Goal: Task Accomplishment & Management: Manage account settings

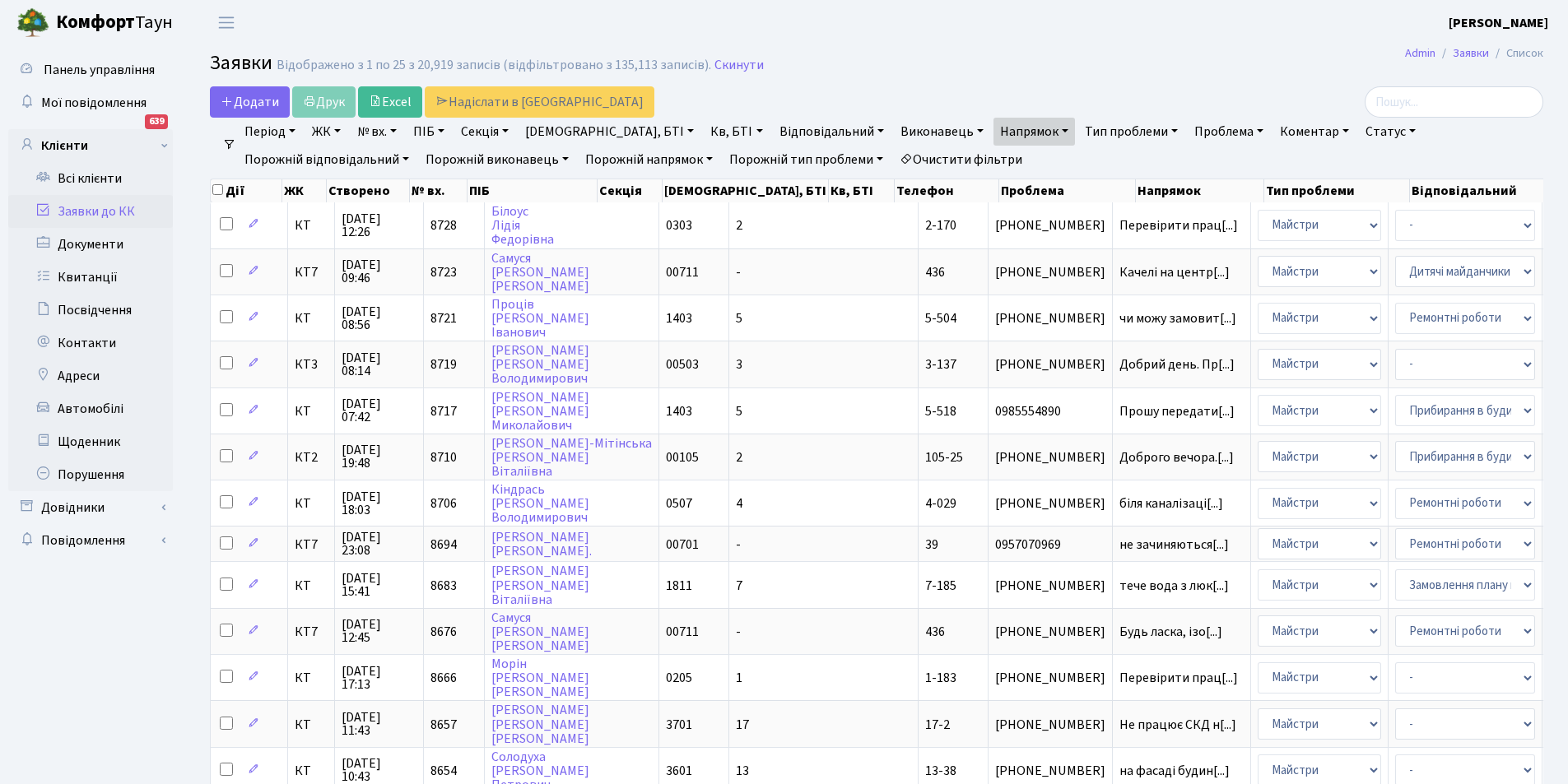
select select "25"
click at [105, 205] on link "Заявки до КК" at bounding box center [90, 211] width 165 height 33
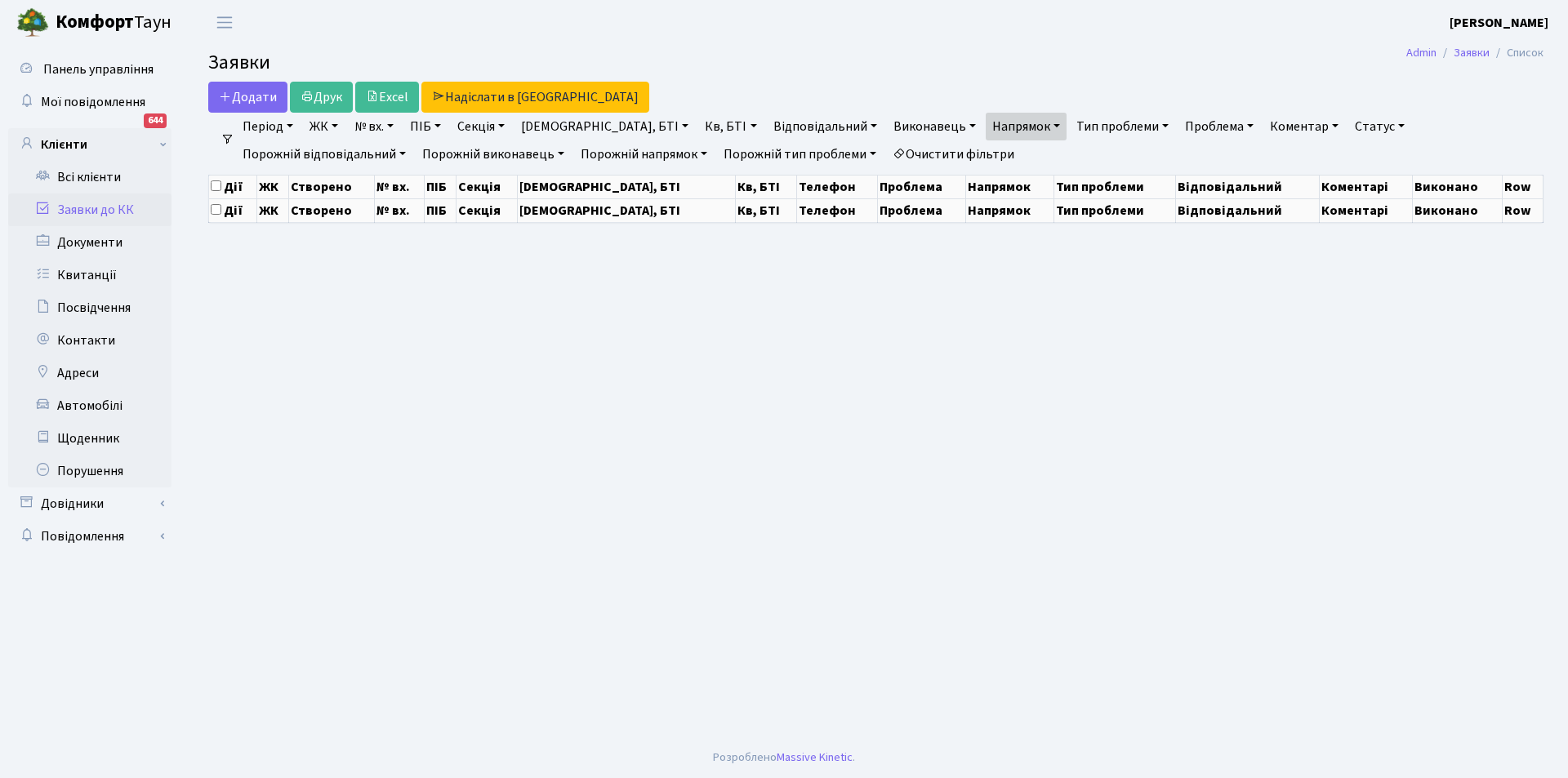
select select "25"
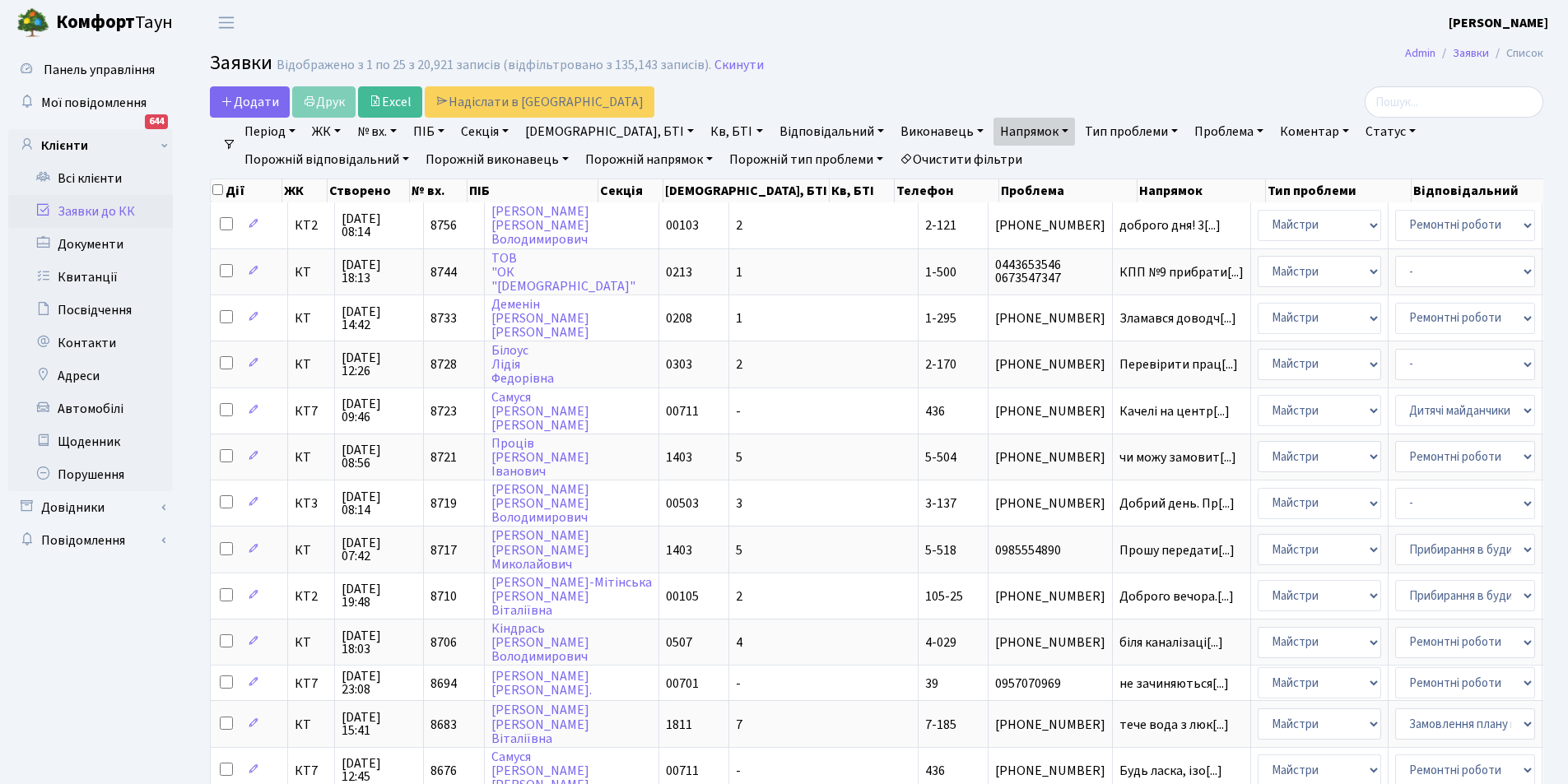
click at [773, 127] on link "Відповідальний" at bounding box center [831, 131] width 117 height 28
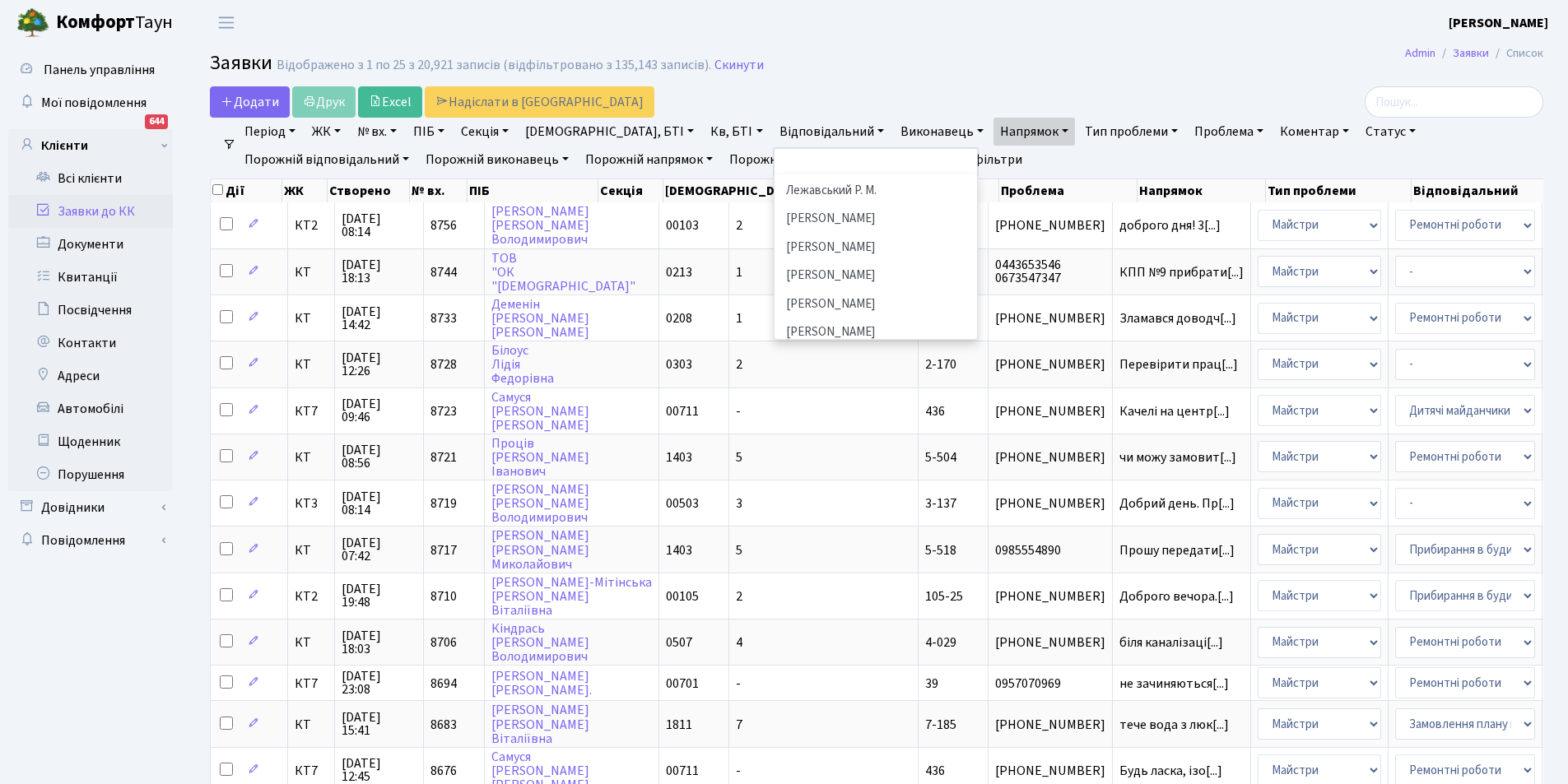
scroll to position [494, 0]
click at [776, 296] on li "[PERSON_NAME] [PERSON_NAME] Д." at bounding box center [875, 319] width 199 height 47
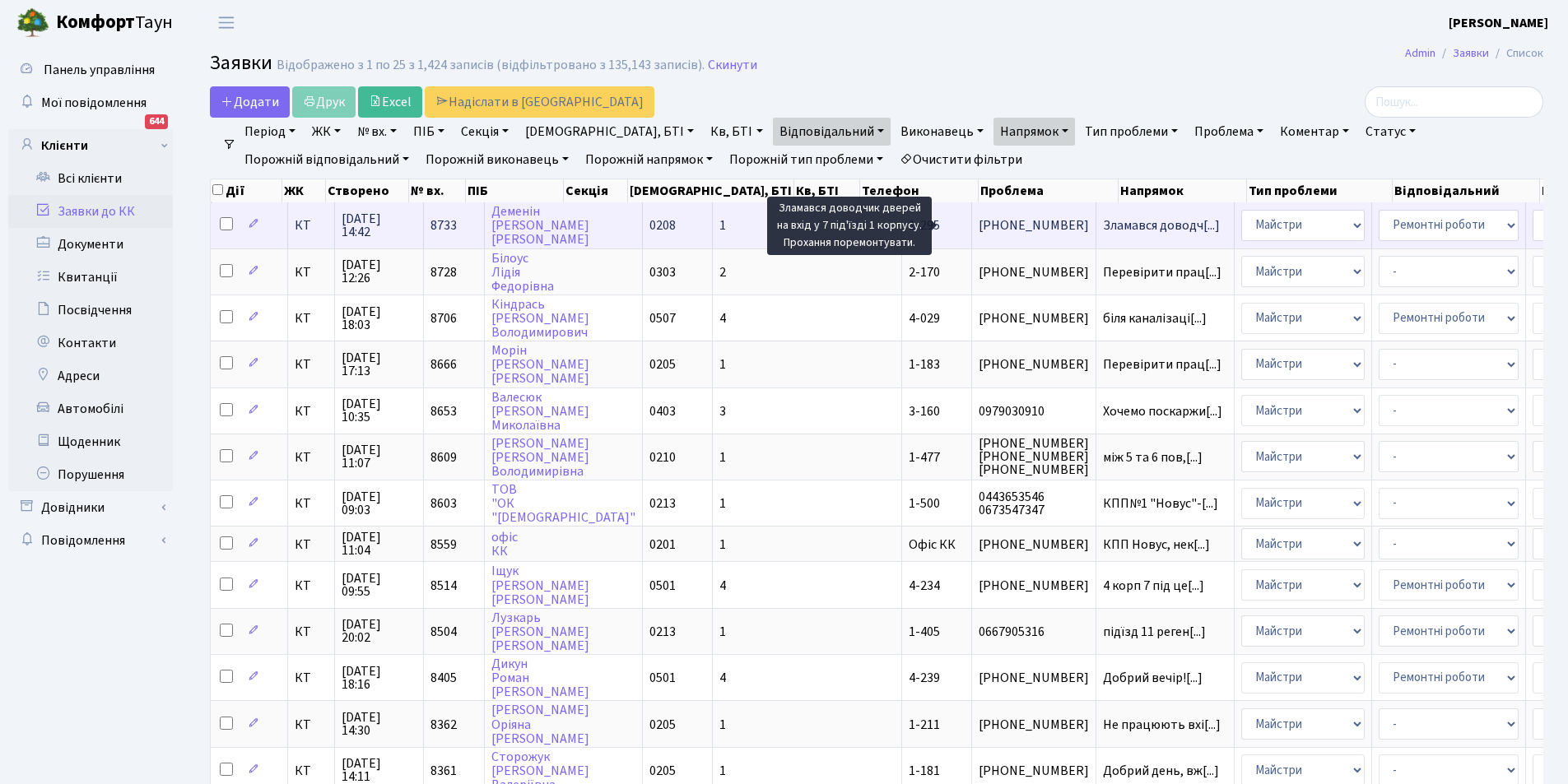
click at [1103, 228] on span "Зламався доводч[...]" at bounding box center [1161, 226] width 116 height 18
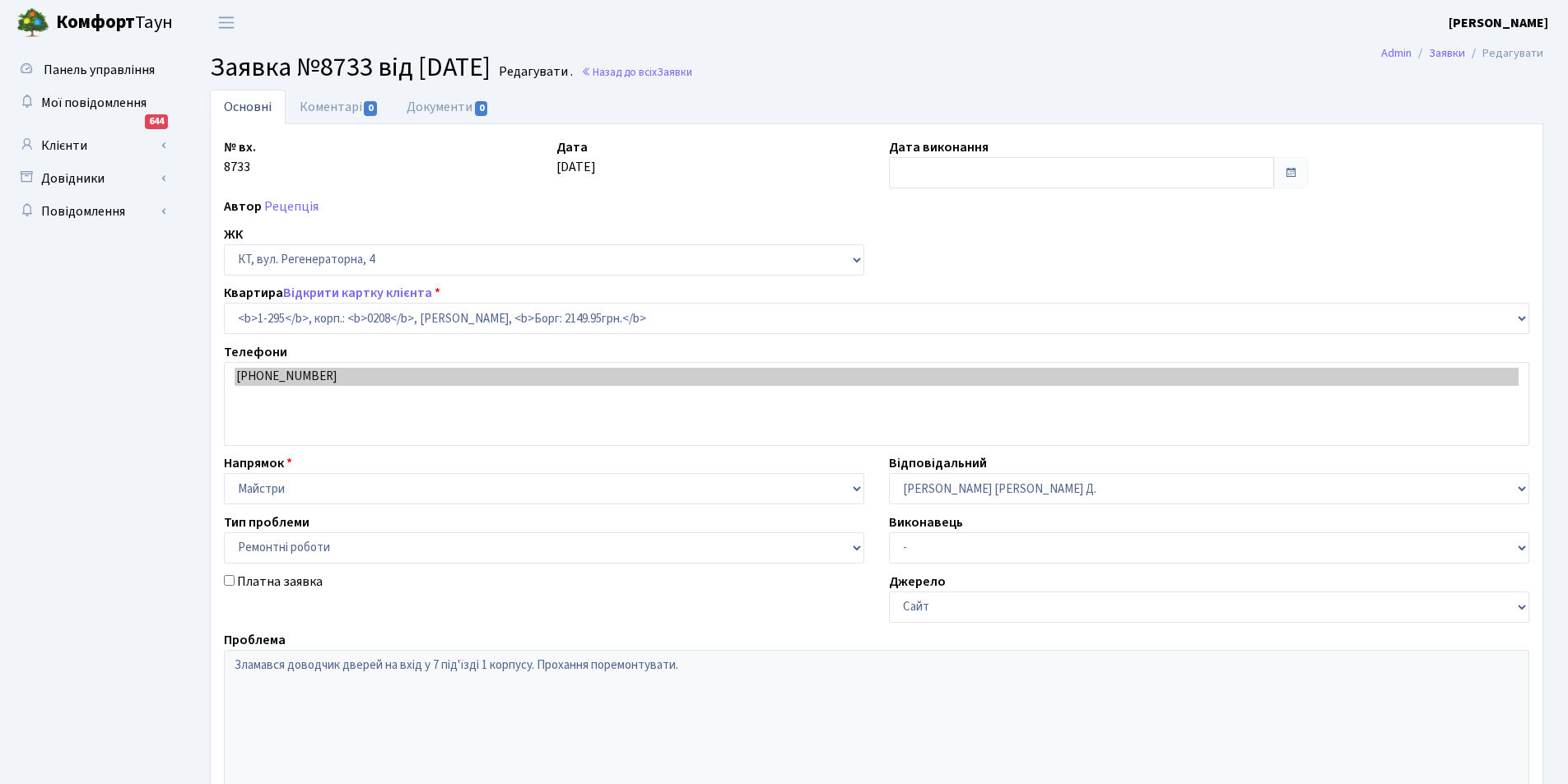
select select "295"
select select "62"
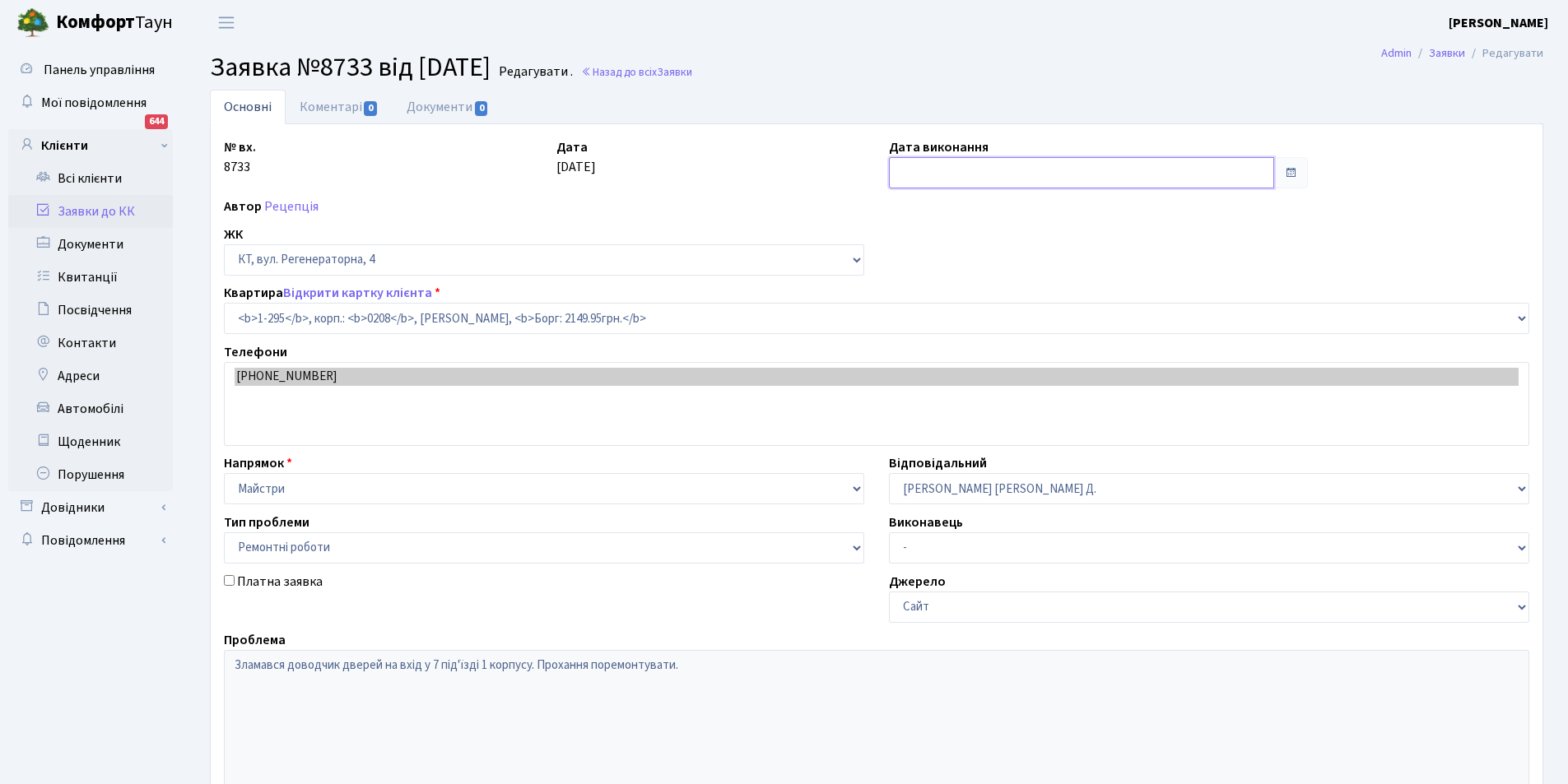
click at [956, 180] on input "text" at bounding box center [1081, 173] width 385 height 31
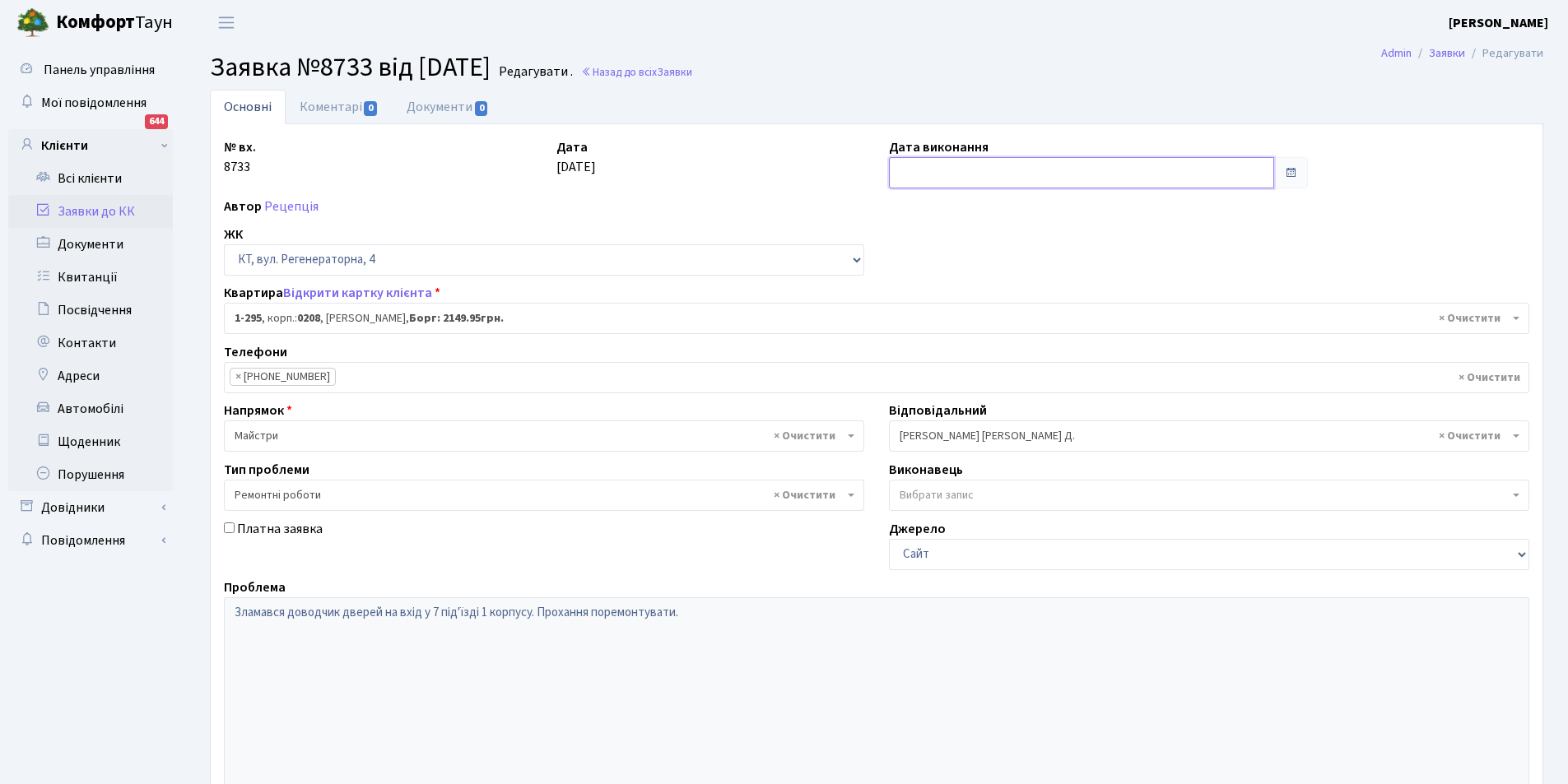
click at [961, 165] on input "text" at bounding box center [1081, 173] width 385 height 31
click at [1296, 172] on span at bounding box center [1290, 173] width 35 height 31
click at [1295, 172] on span at bounding box center [1290, 173] width 13 height 13
click at [1219, 176] on input "text" at bounding box center [1081, 173] width 385 height 31
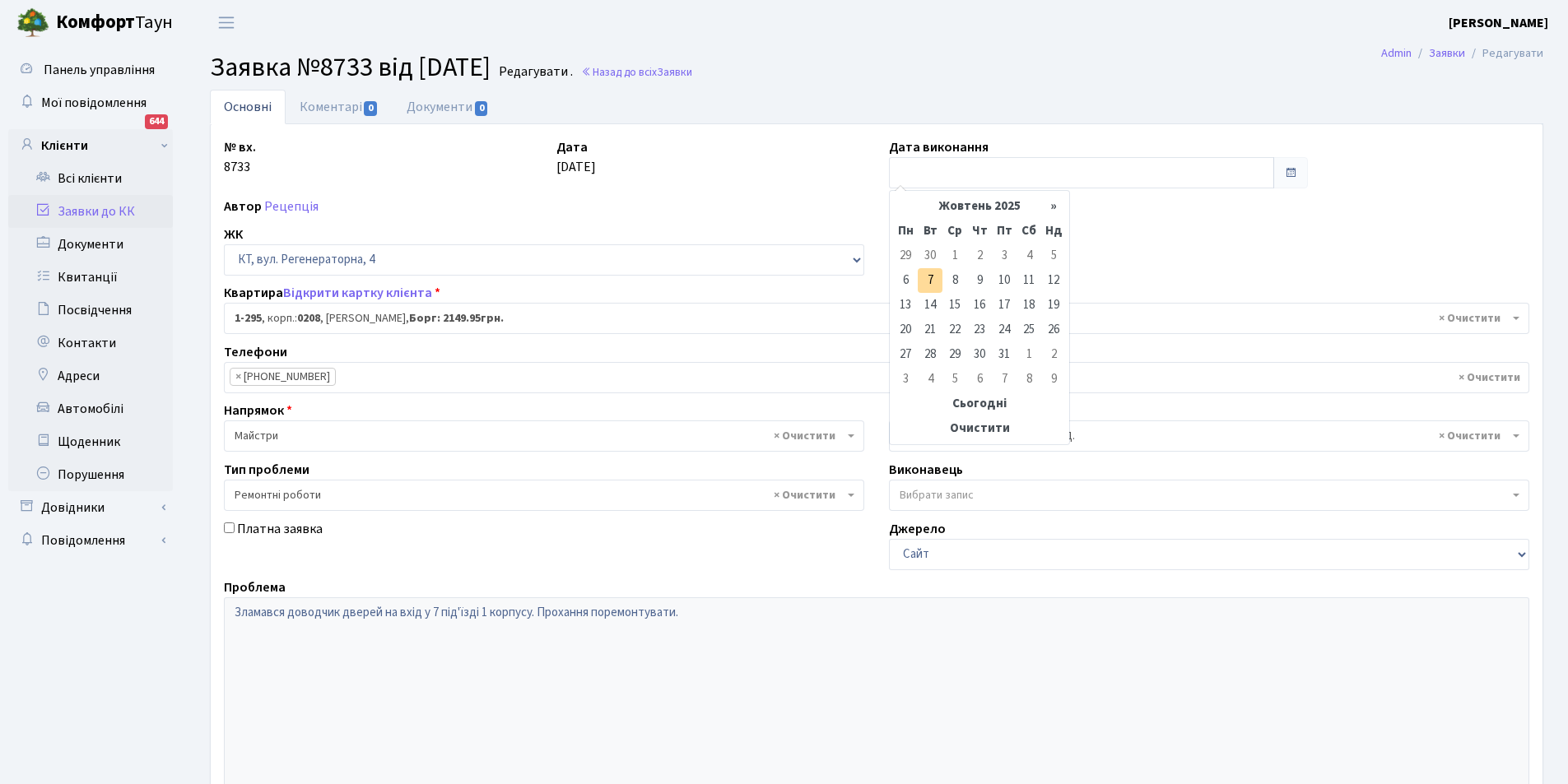
click at [923, 281] on td "7" at bounding box center [930, 280] width 25 height 25
type input "[DATE]"
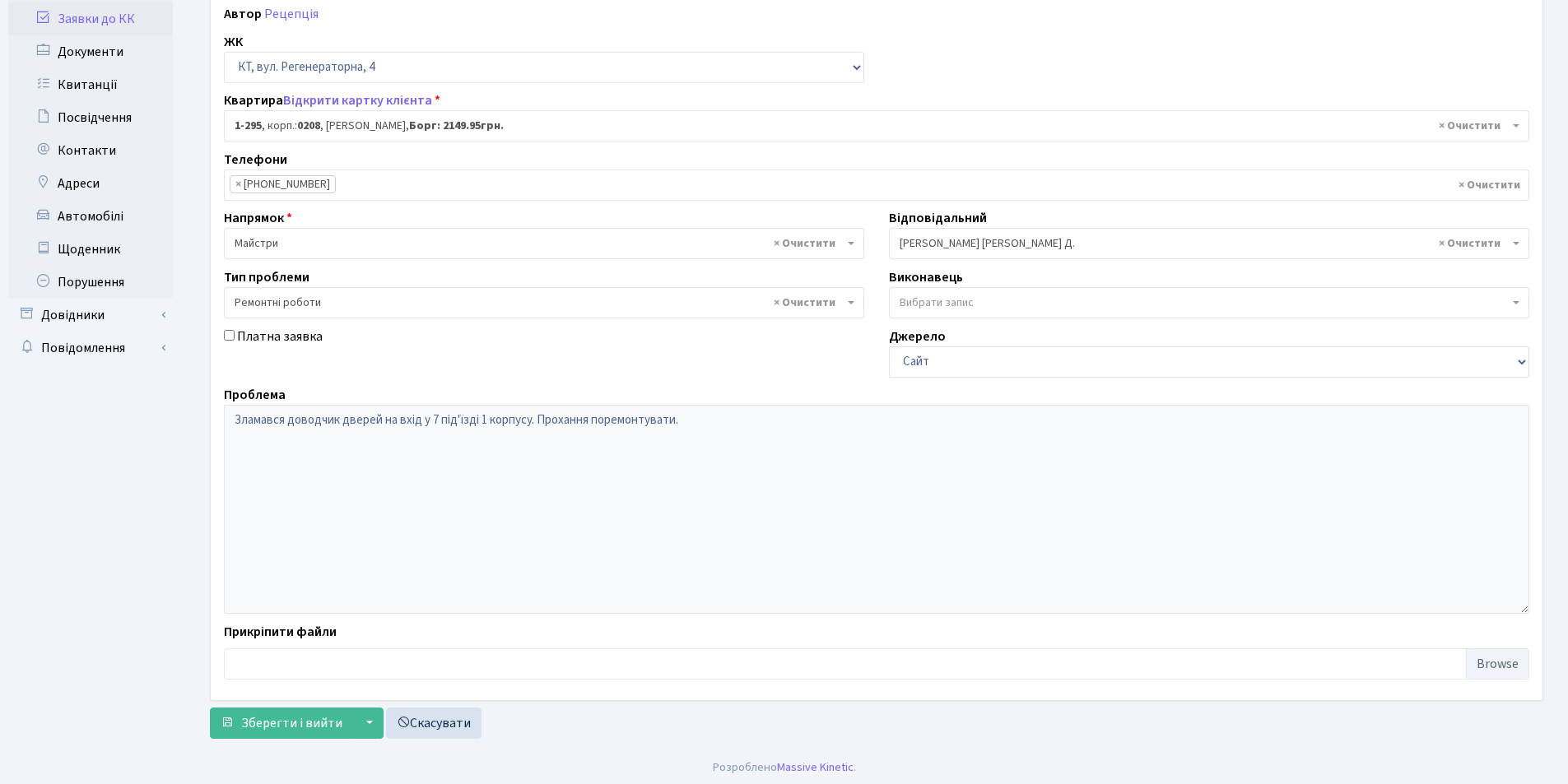
scroll to position [196, 0]
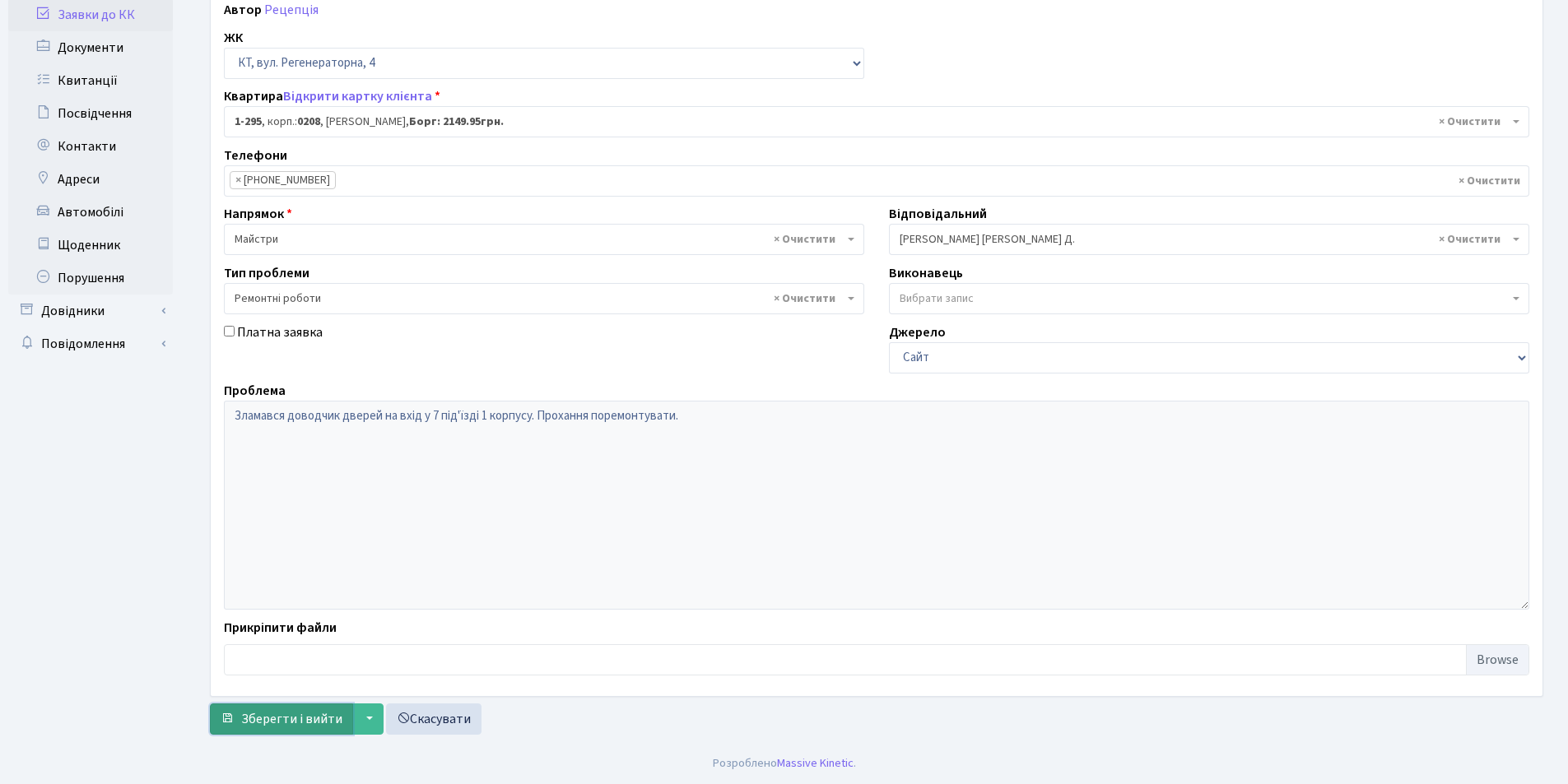
click at [305, 716] on span "Зберегти і вийти" at bounding box center [291, 719] width 101 height 18
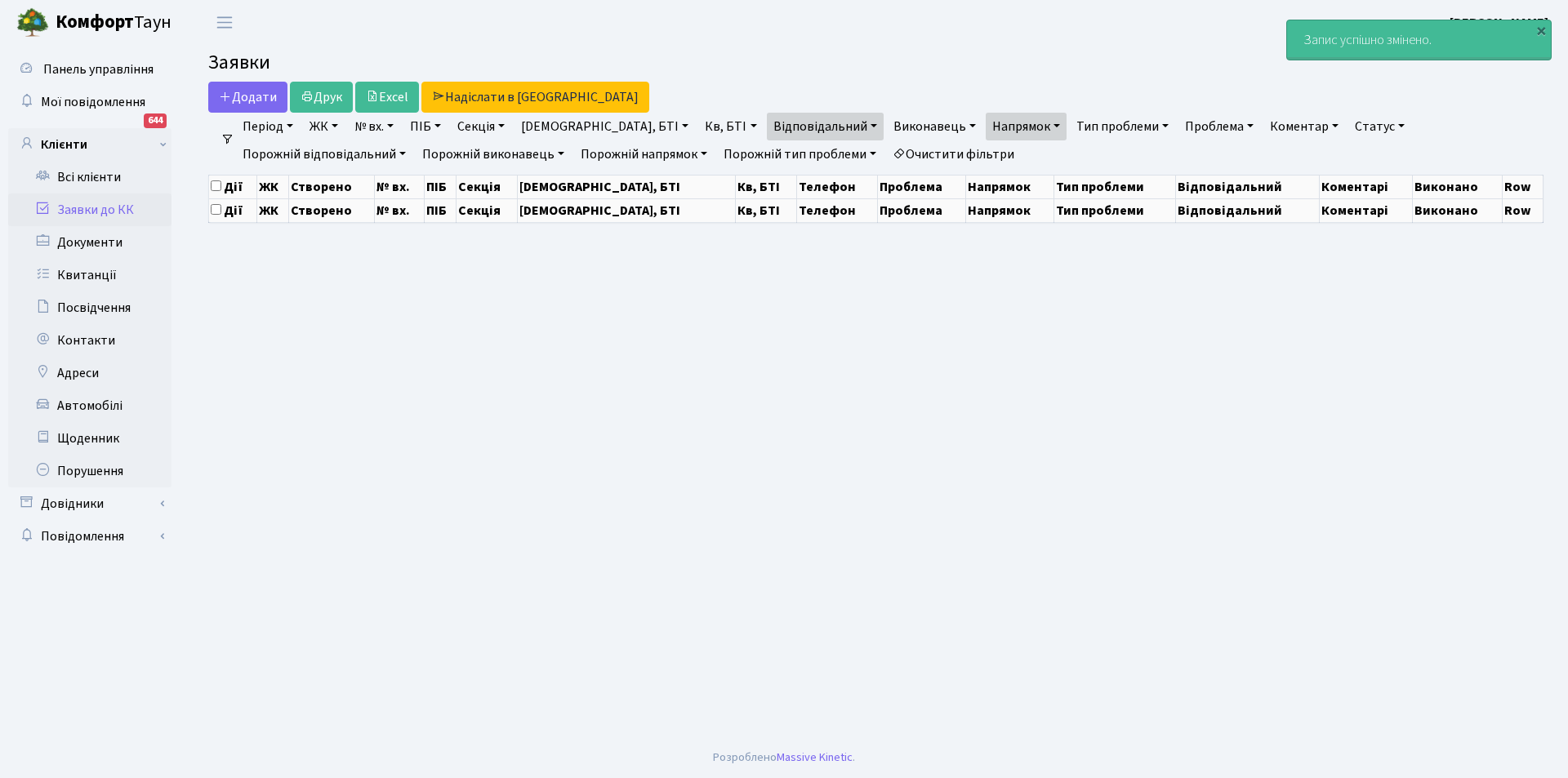
select select "25"
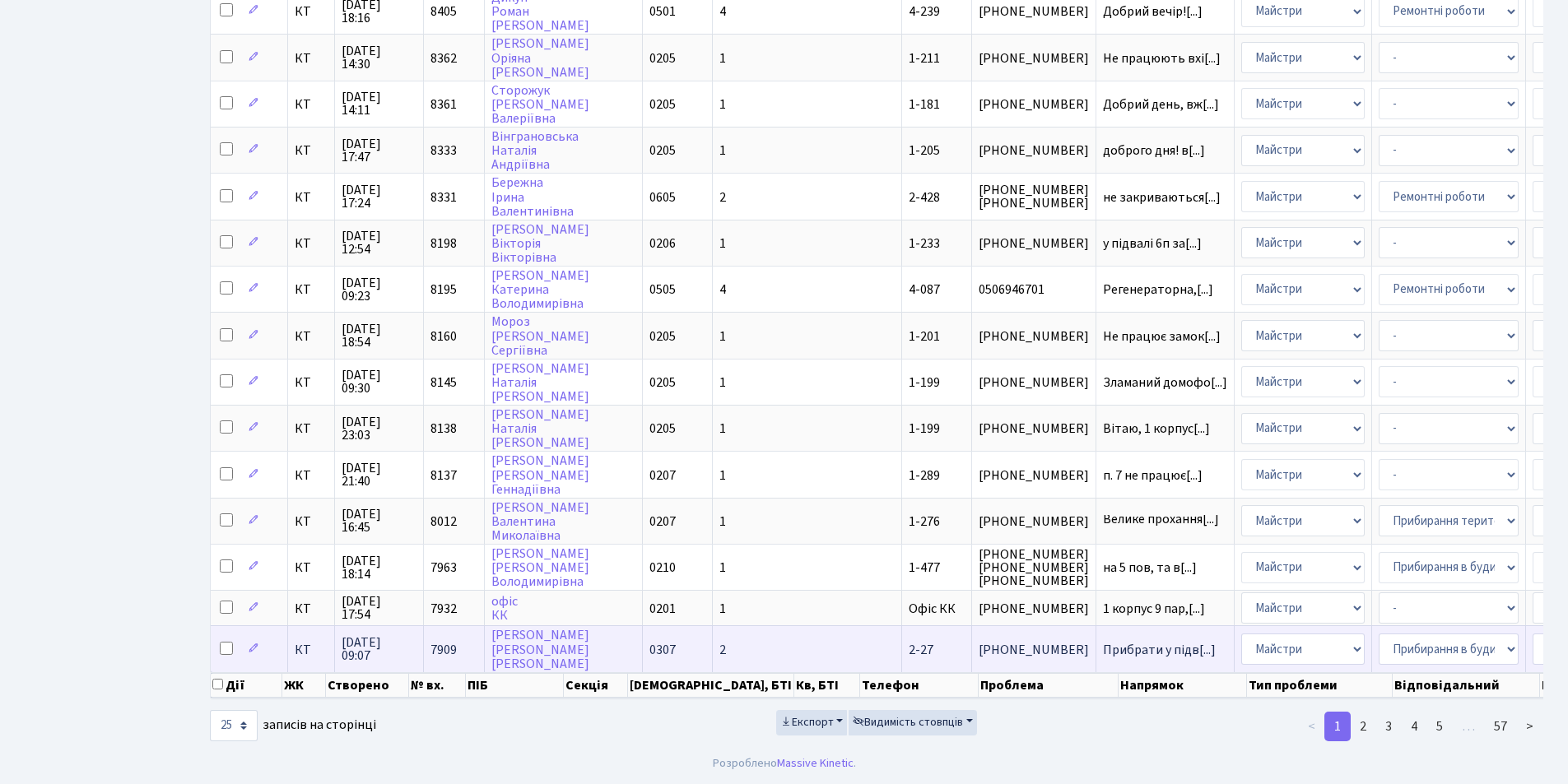
scroll to position [678, 0]
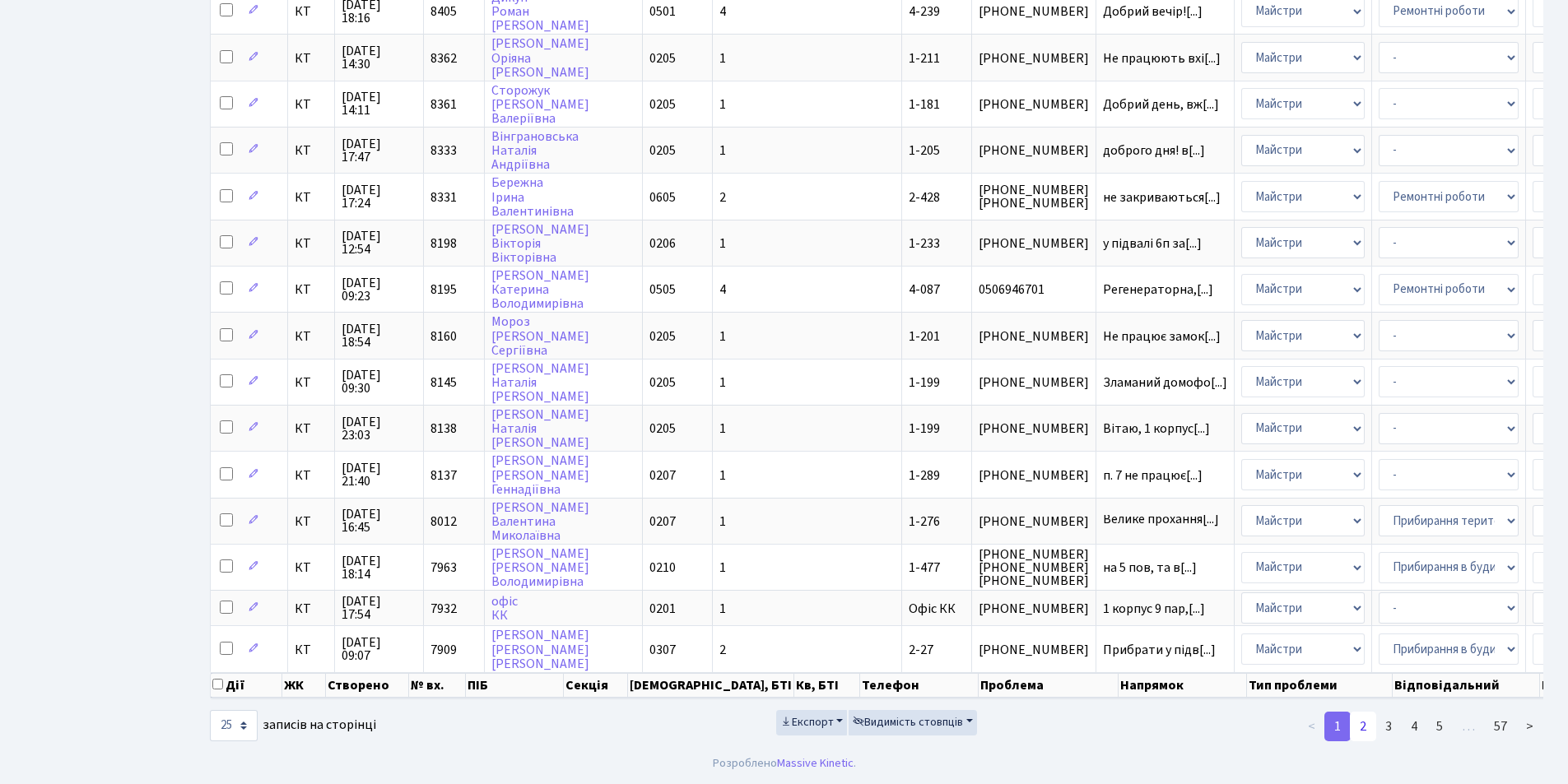
click at [1361, 722] on link "2" at bounding box center [1363, 727] width 26 height 30
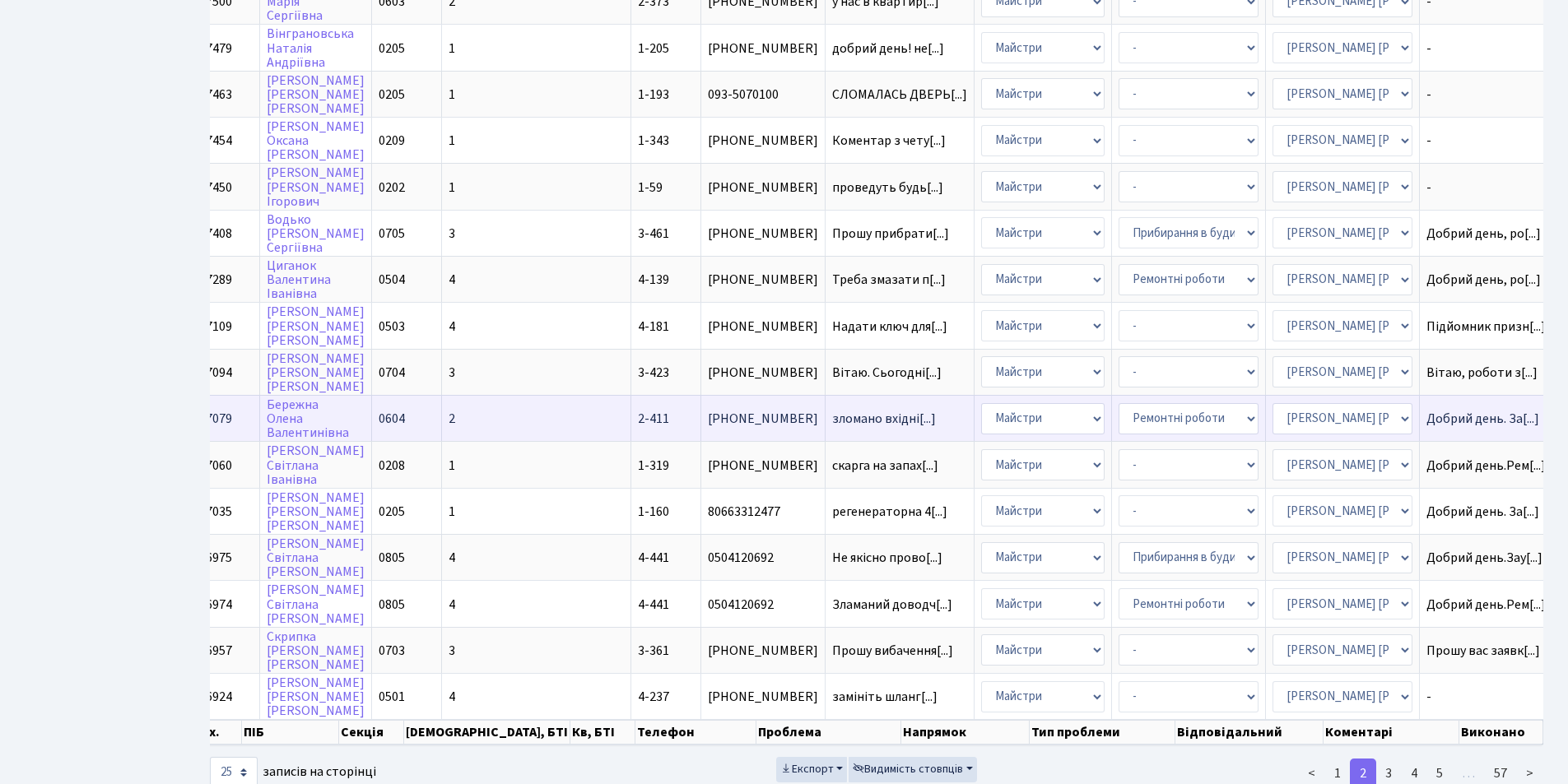
scroll to position [700, 0]
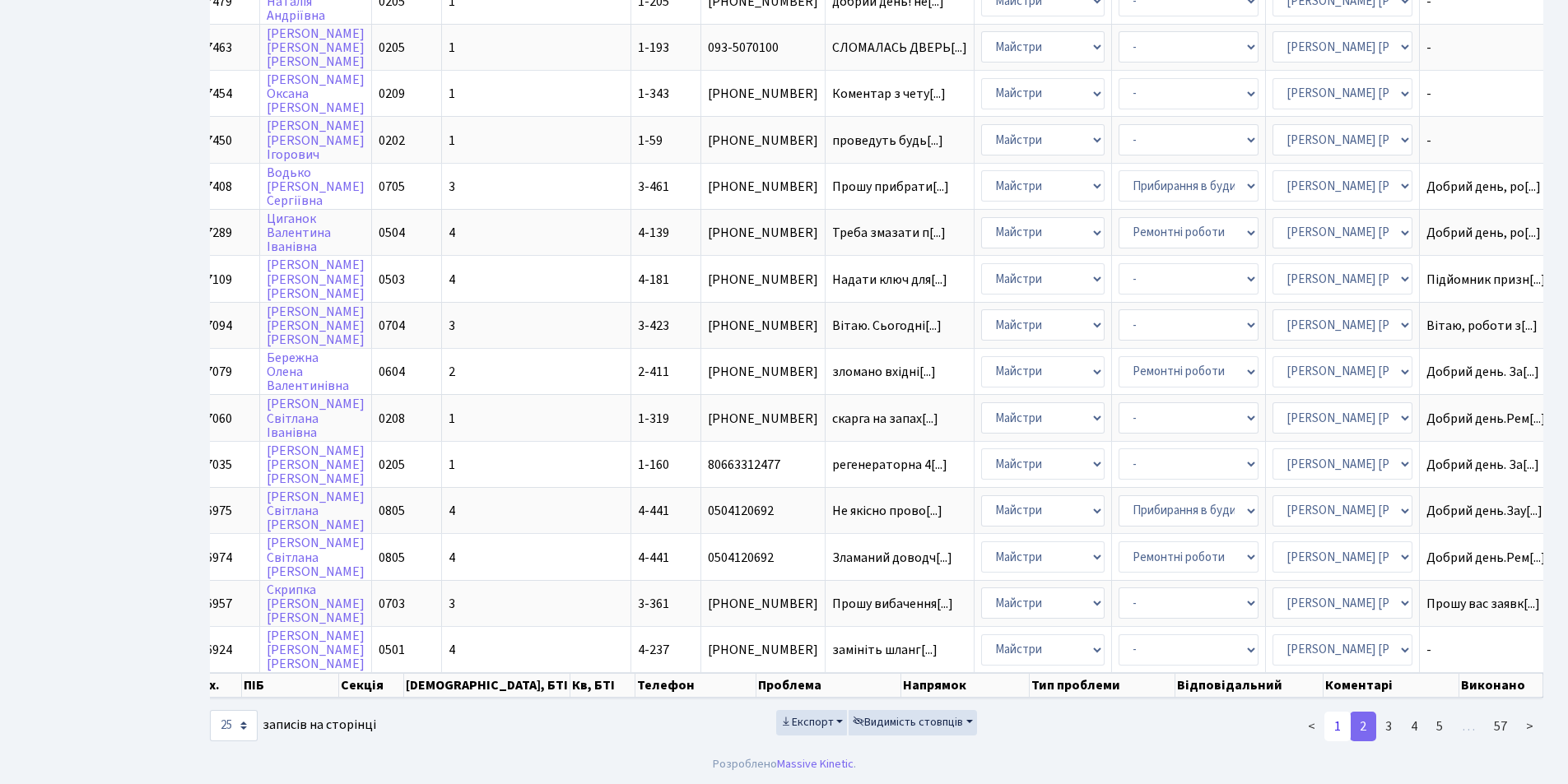
click at [1332, 721] on link "1" at bounding box center [1338, 727] width 26 height 30
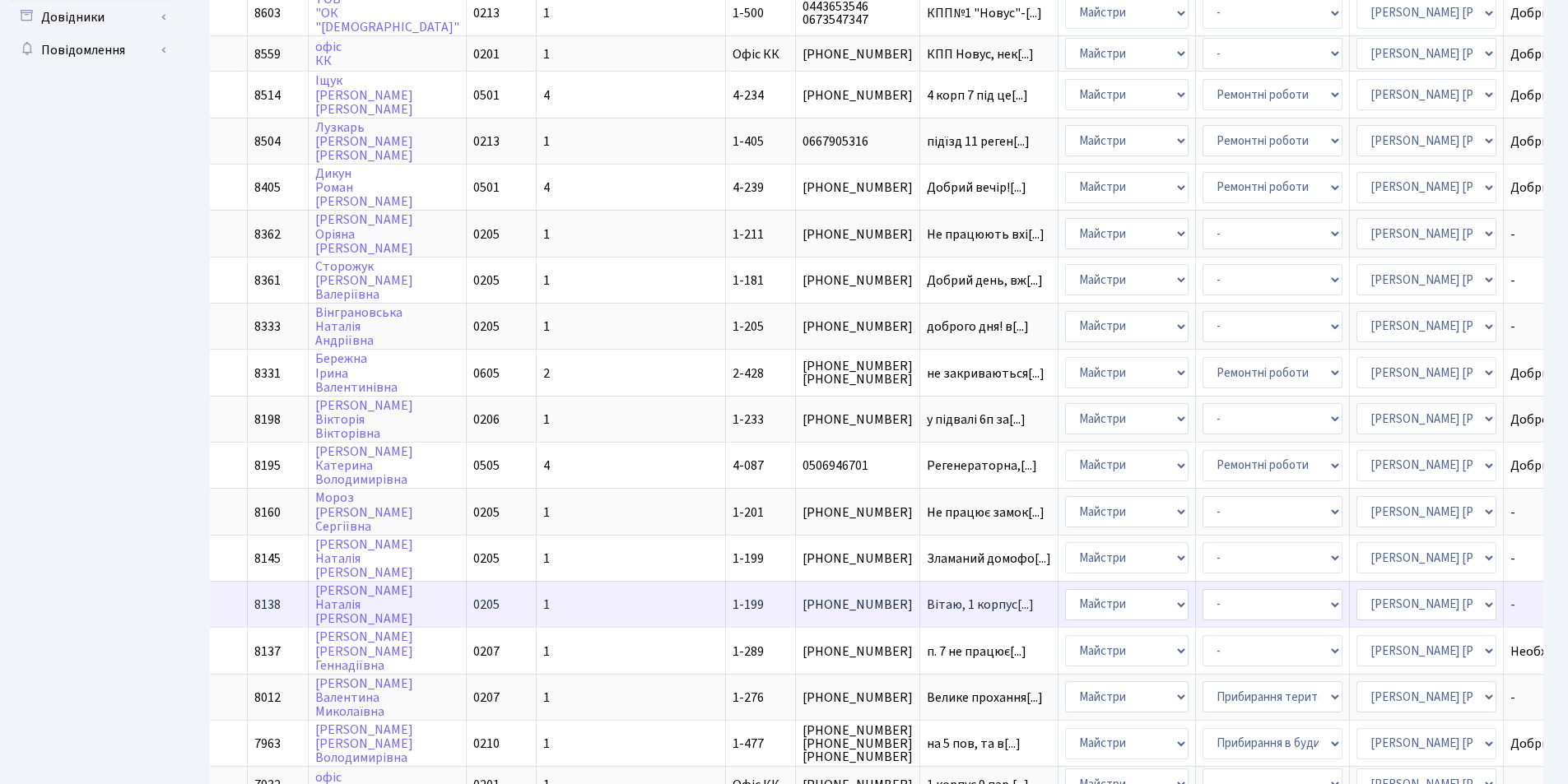
scroll to position [494, 0]
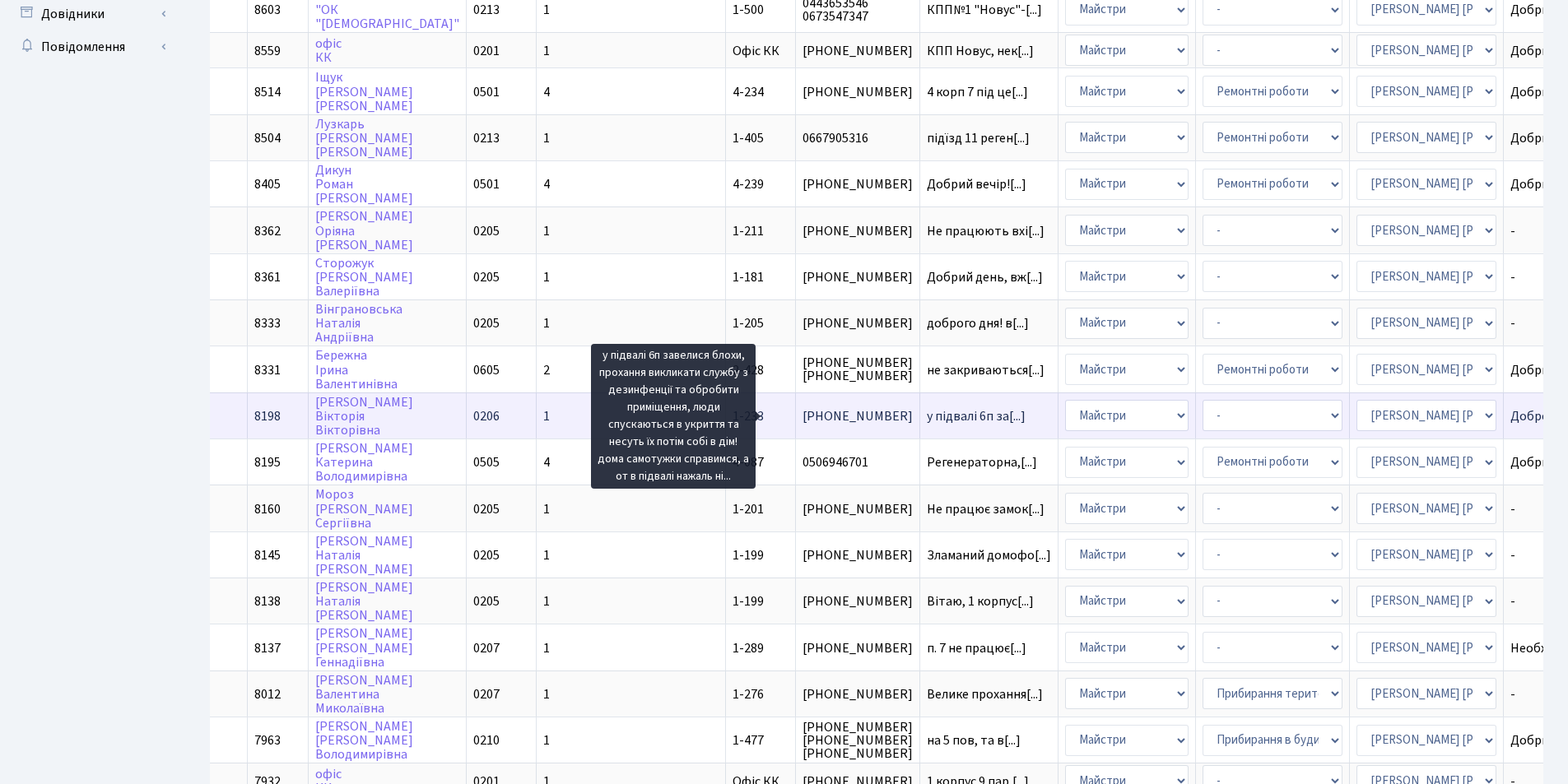
click at [927, 410] on span "у підвалі 6п за[...]" at bounding box center [976, 417] width 99 height 18
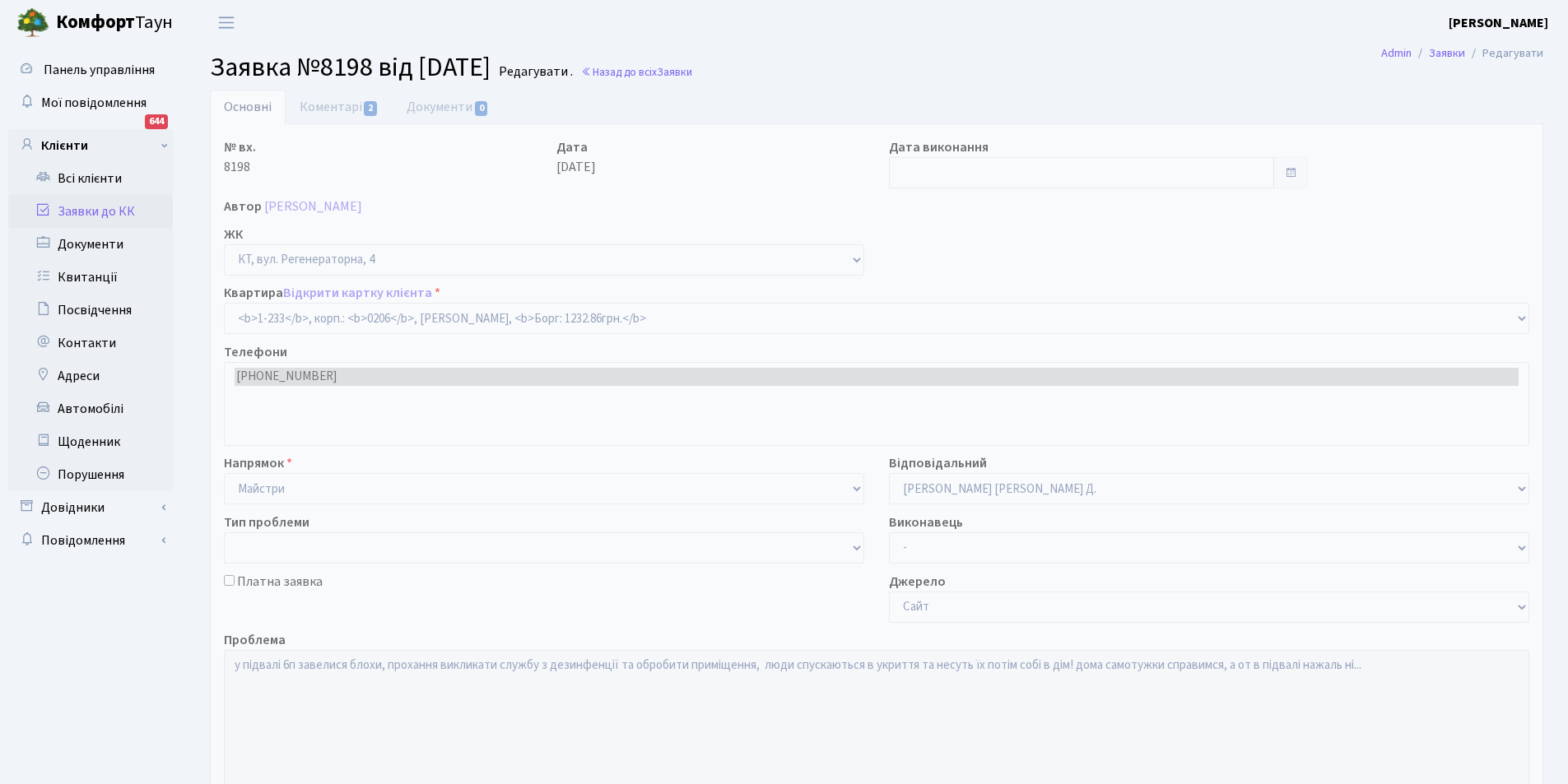
select select "233"
